Goal: Task Accomplishment & Management: Use online tool/utility

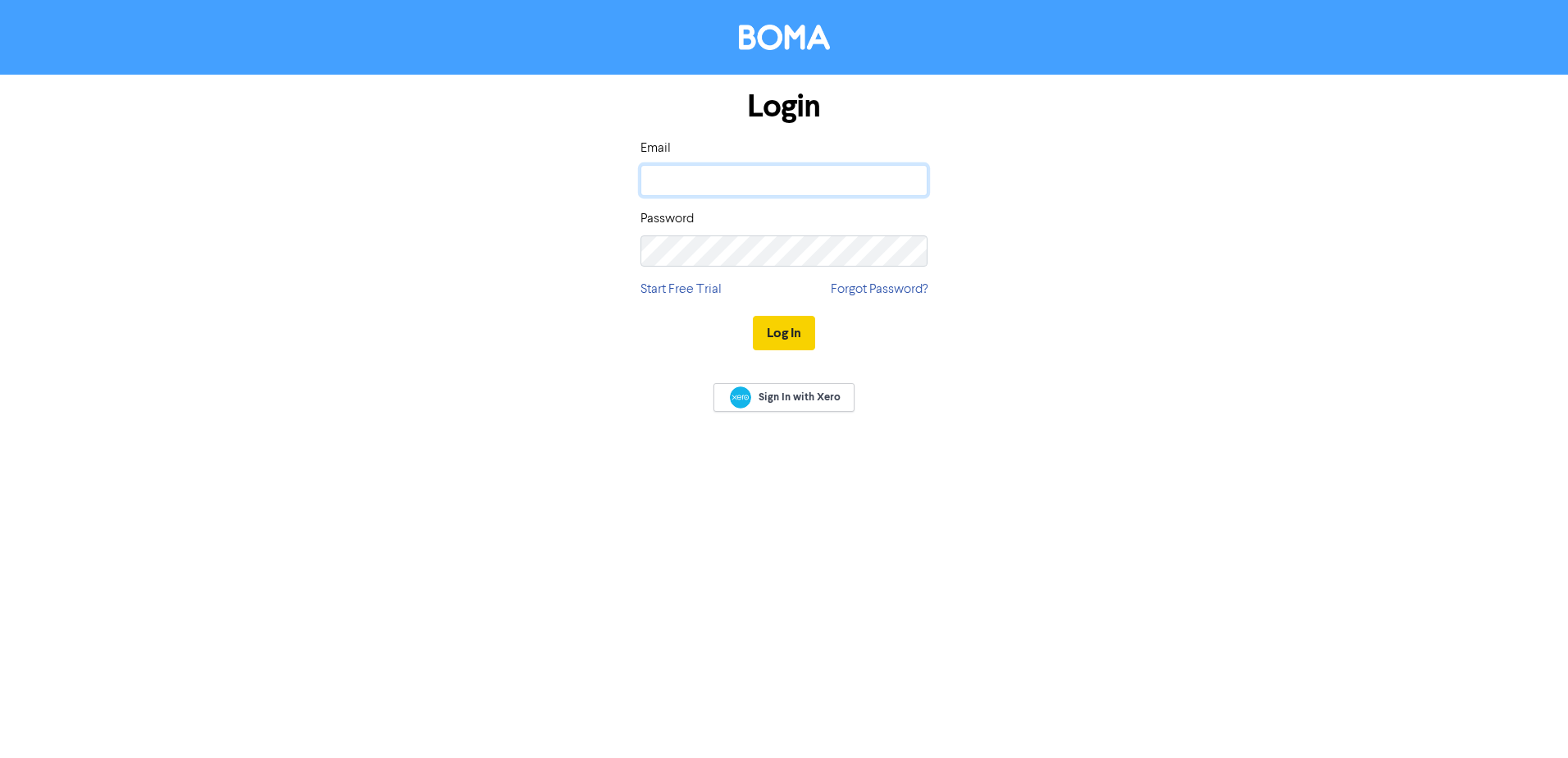
type input "[EMAIL_ADDRESS][DOMAIN_NAME]"
click at [786, 342] on button "Log In" at bounding box center [784, 332] width 63 height 35
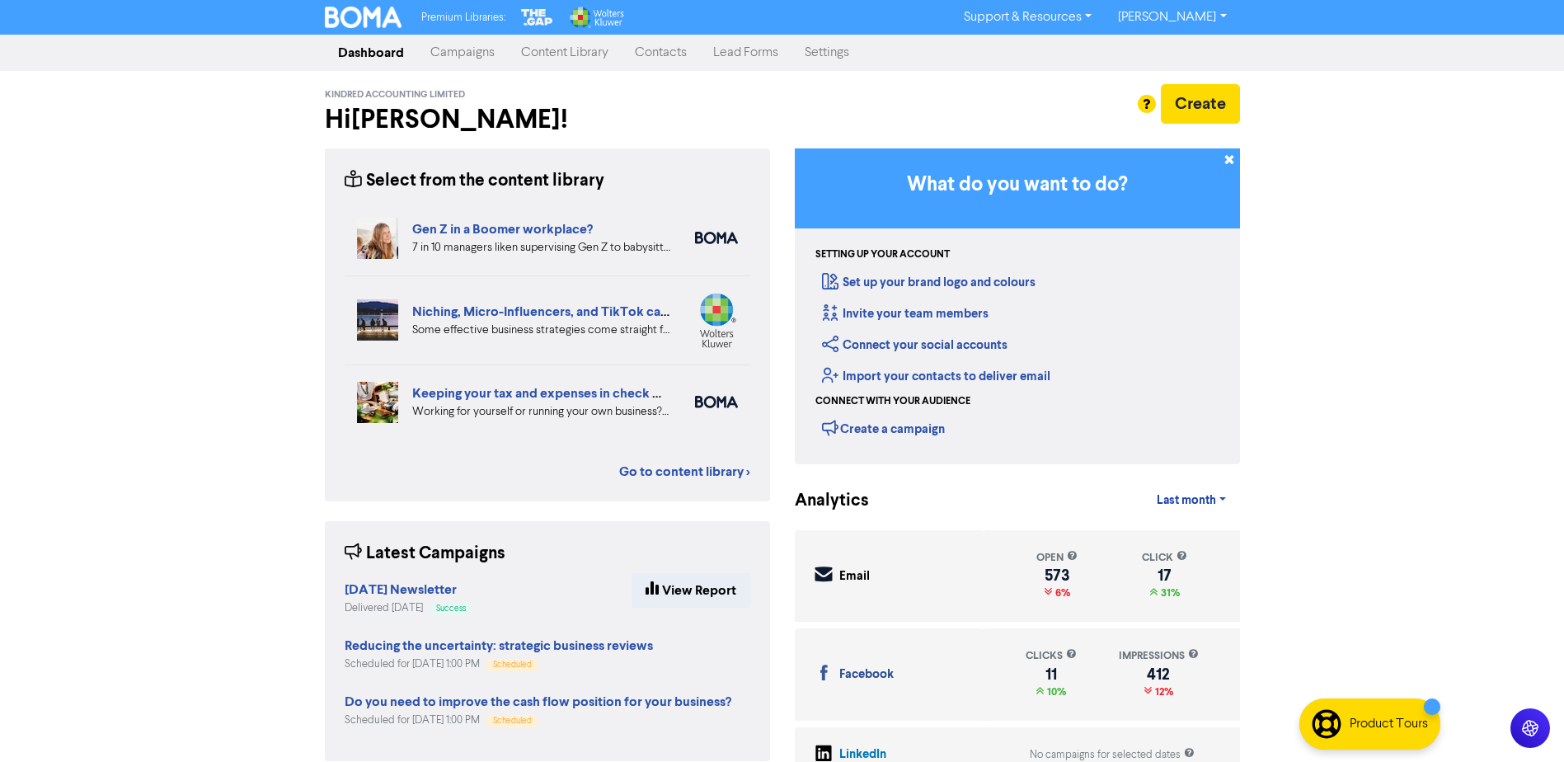
click at [671, 48] on link "Contacts" at bounding box center [660, 52] width 78 height 33
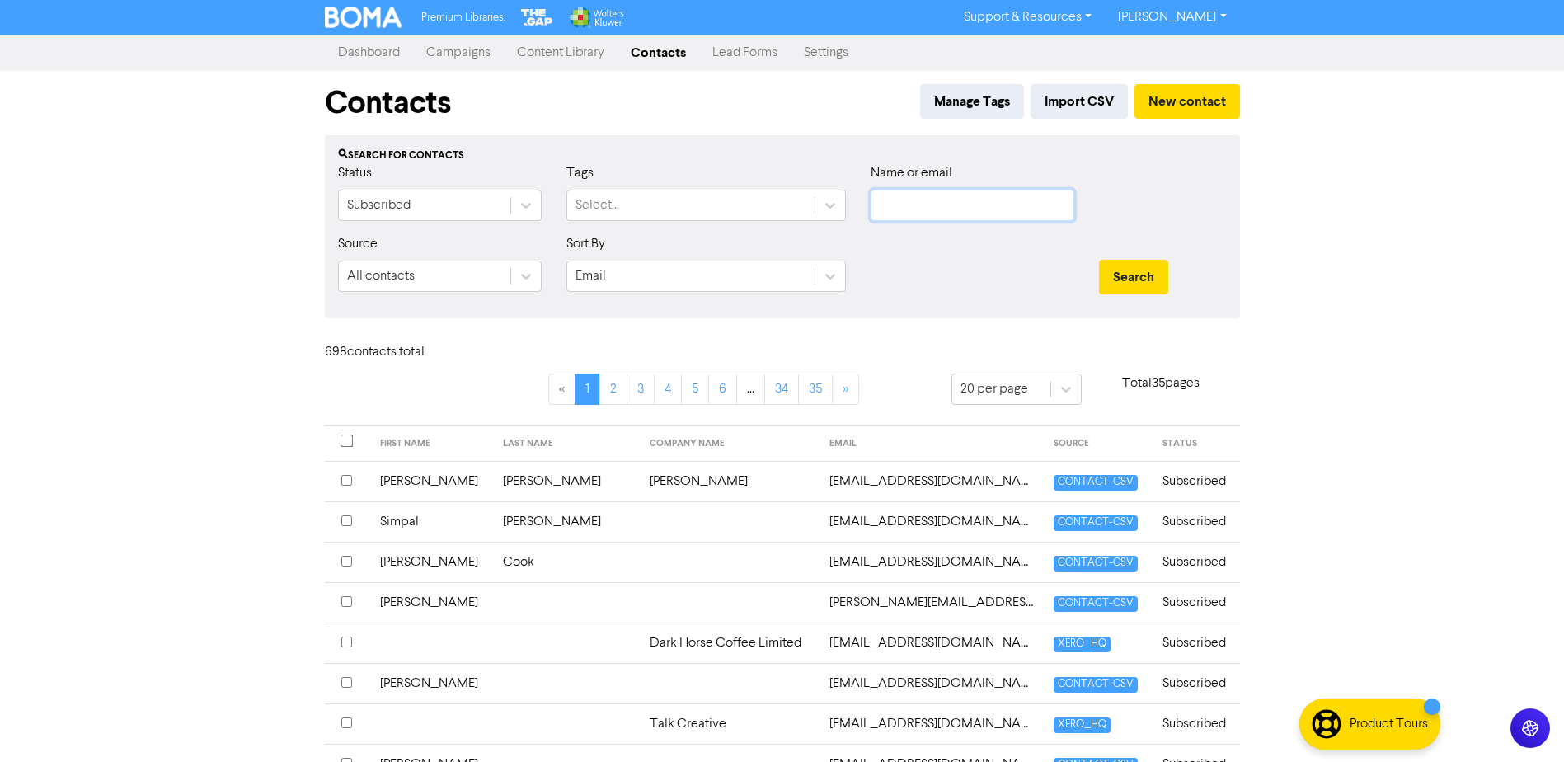
click at [959, 204] on input "text" at bounding box center [972, 205] width 204 height 31
click at [1099, 260] on button "Search" at bounding box center [1133, 277] width 69 height 35
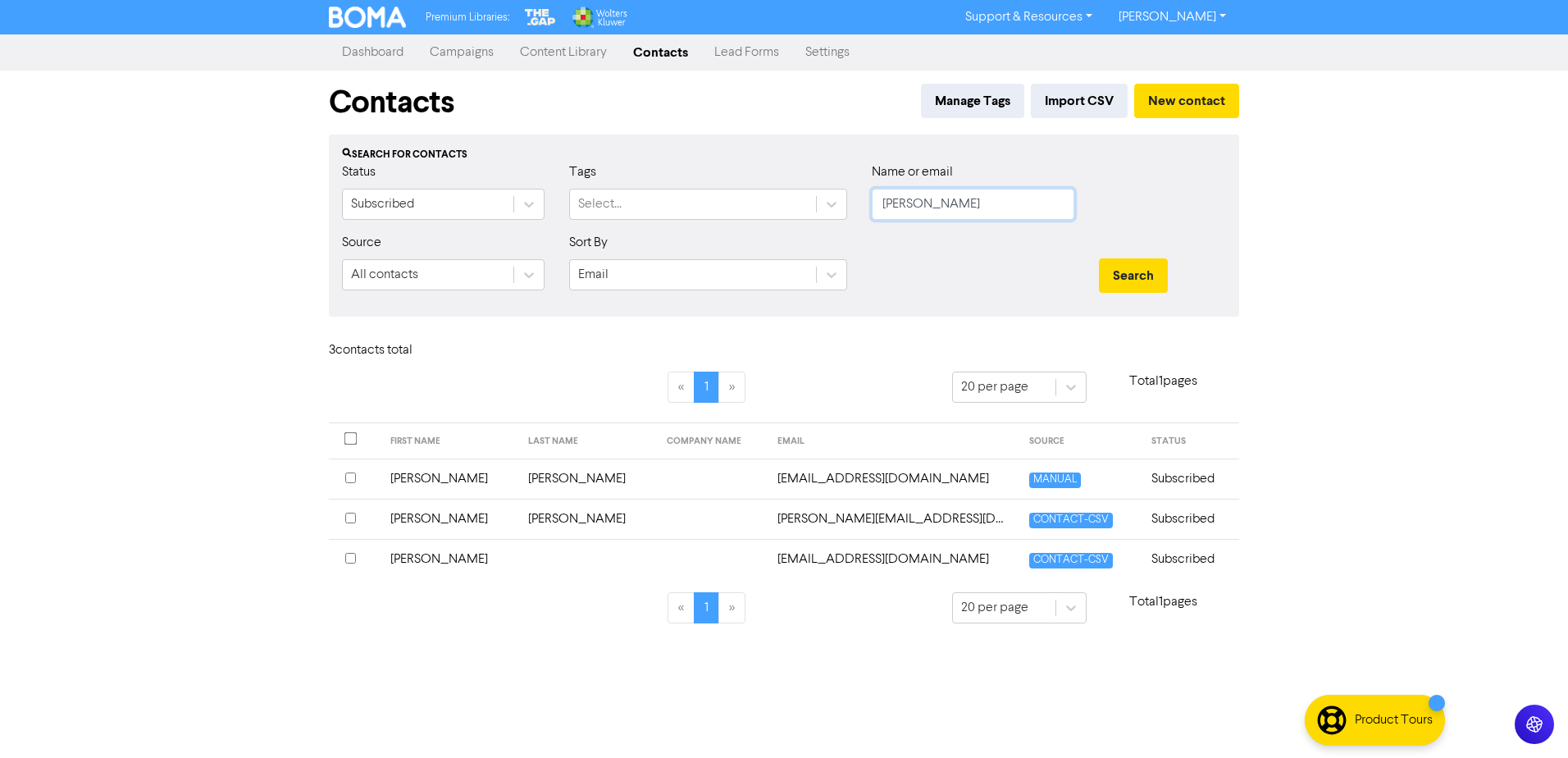
type input "[PERSON_NAME]"
click at [1098, 259] on button "Search" at bounding box center [1132, 276] width 69 height 35
